Goal: Check status: Check status

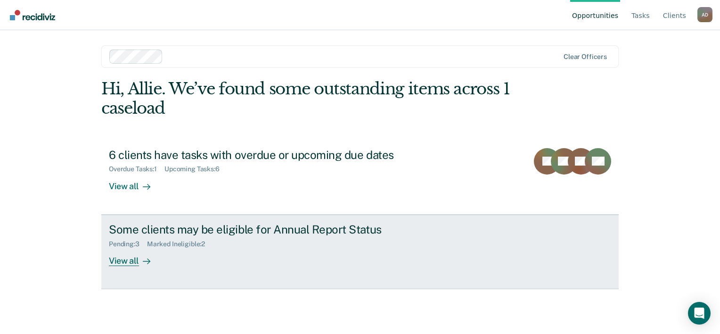
click at [177, 228] on div "Some clients may be eligible for Annual Report Status" at bounding box center [274, 229] width 331 height 14
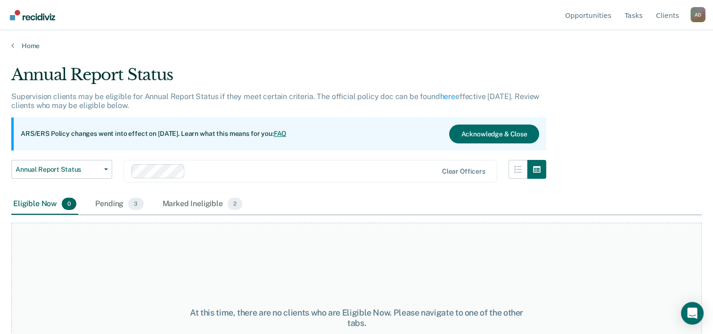
scroll to position [47, 0]
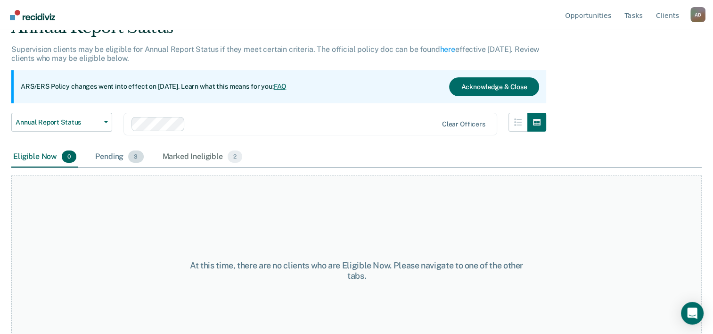
click at [114, 162] on div "Pending 3" at bounding box center [119, 157] width 52 height 21
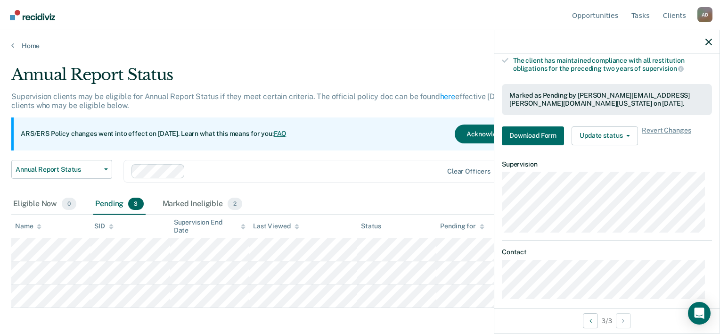
scroll to position [164, 0]
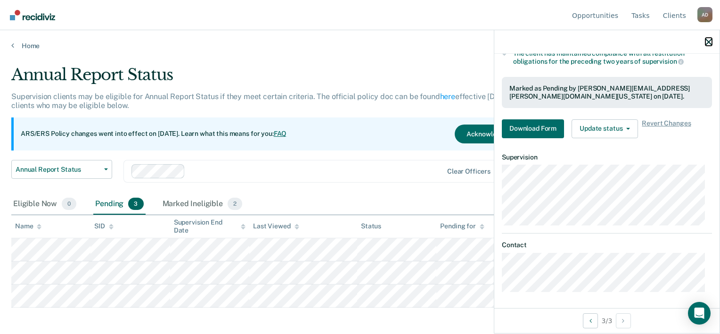
click at [710, 41] on icon "button" at bounding box center [708, 42] width 7 height 7
